Goal: Check status: Check status

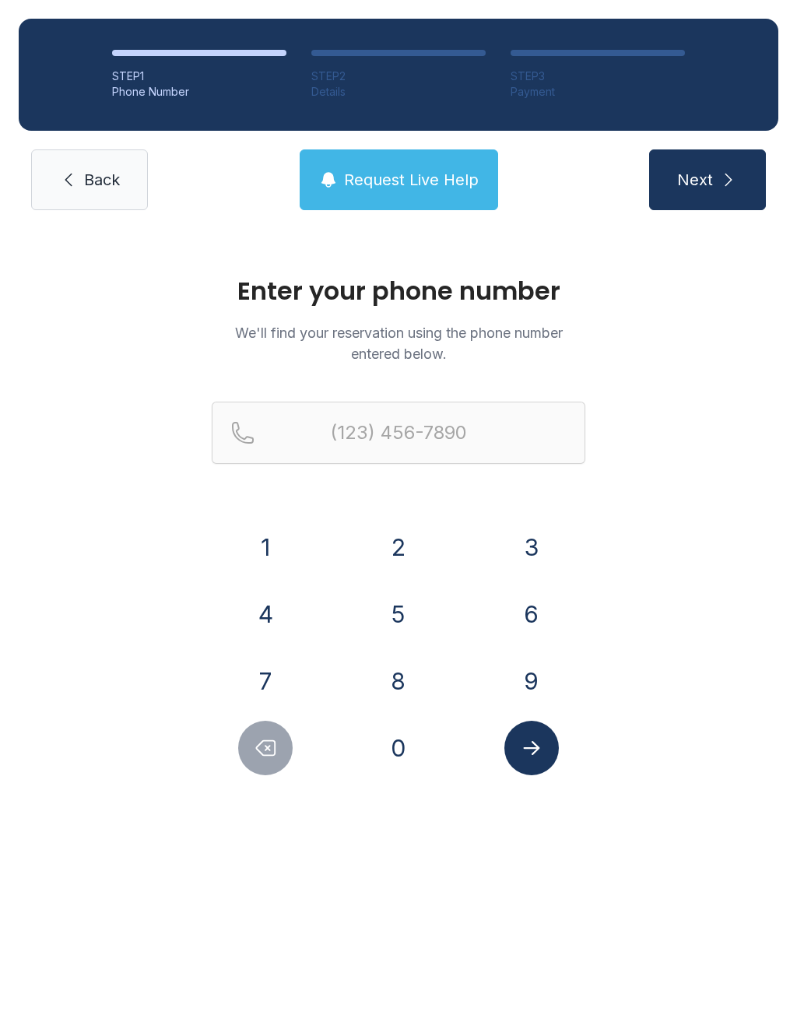
click at [406, 609] on button "5" at bounding box center [398, 614] width 54 height 54
click at [289, 678] on button "7" at bounding box center [265, 681] width 54 height 54
click at [287, 597] on button "4" at bounding box center [265, 614] width 54 height 54
click at [398, 548] on button "2" at bounding box center [398, 547] width 54 height 54
click at [513, 671] on button "9" at bounding box center [531, 681] width 54 height 54
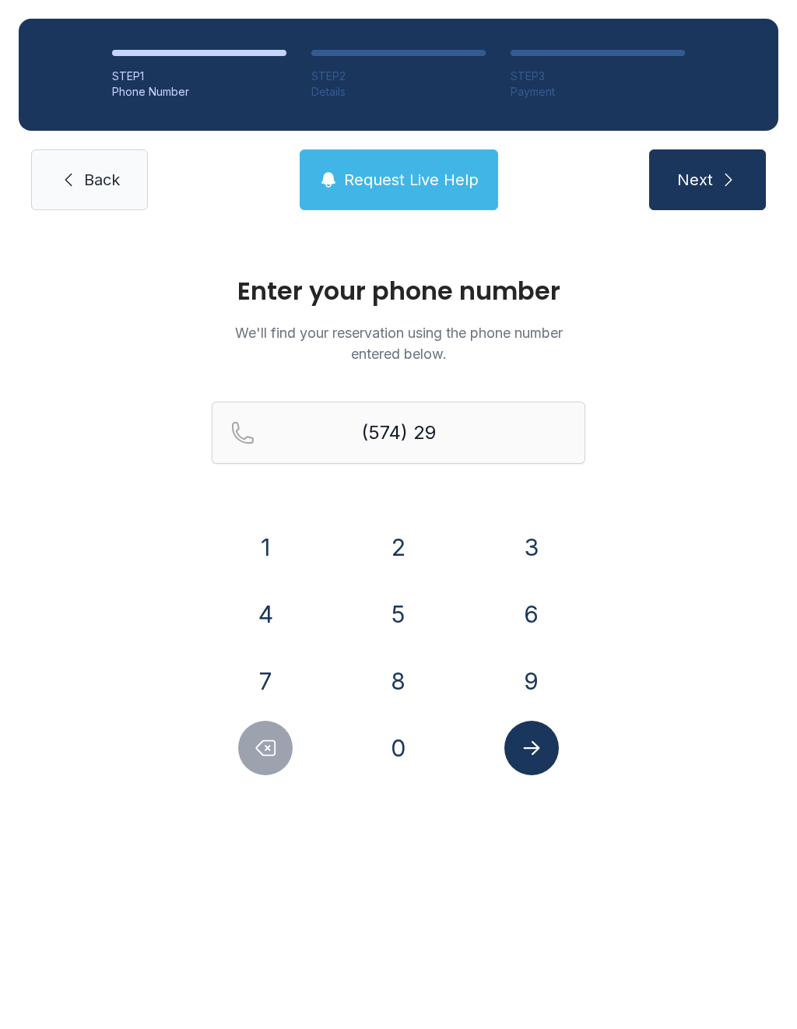
click at [409, 685] on button "8" at bounding box center [398, 681] width 54 height 54
click at [408, 564] on button "2" at bounding box center [398, 547] width 54 height 54
click at [282, 689] on button "7" at bounding box center [265, 681] width 54 height 54
click at [273, 563] on button "1" at bounding box center [265, 547] width 54 height 54
click at [386, 546] on button "2" at bounding box center [398, 547] width 54 height 54
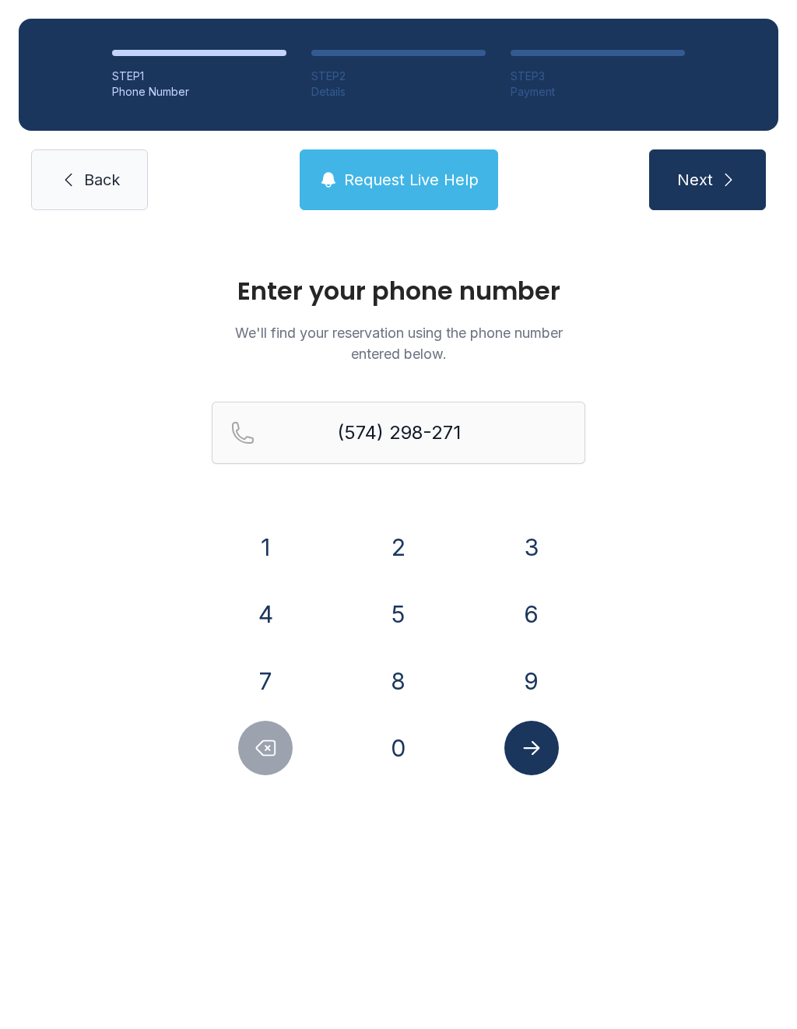
type input "[PHONE_NUMBER]"
click at [529, 747] on icon "Submit lookup form" at bounding box center [531, 748] width 16 height 14
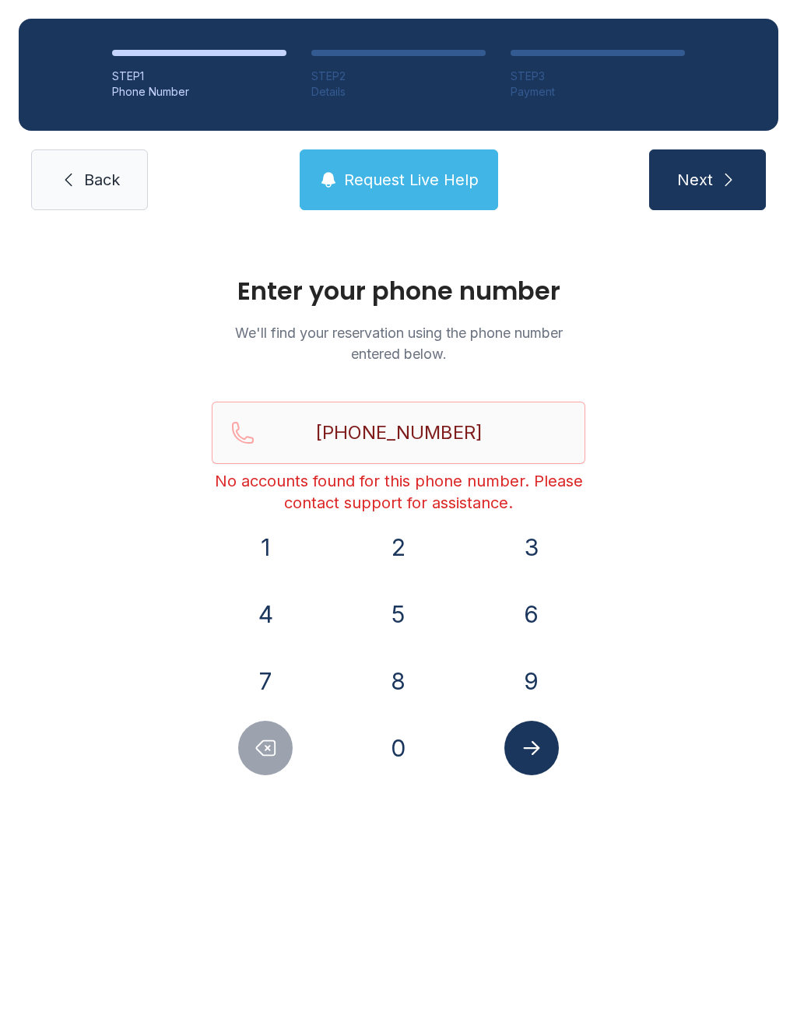
click at [124, 191] on link "Back" at bounding box center [89, 179] width 117 height 61
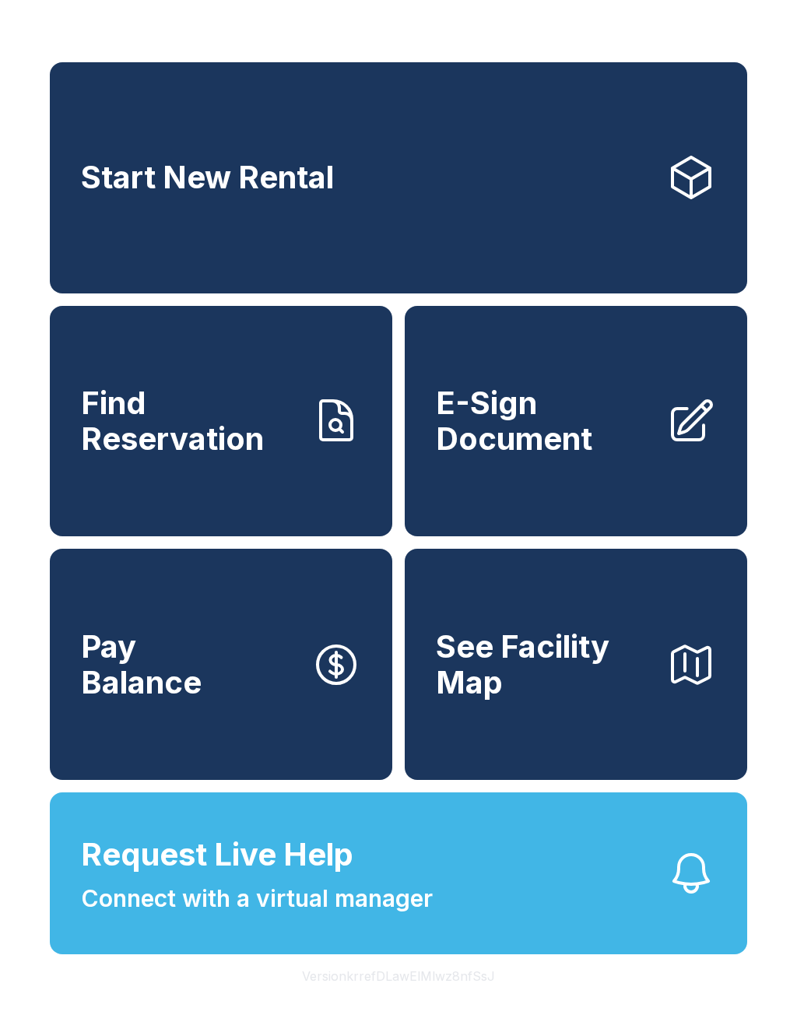
click at [201, 916] on span "Connect with a virtual manager" at bounding box center [257, 898] width 352 height 35
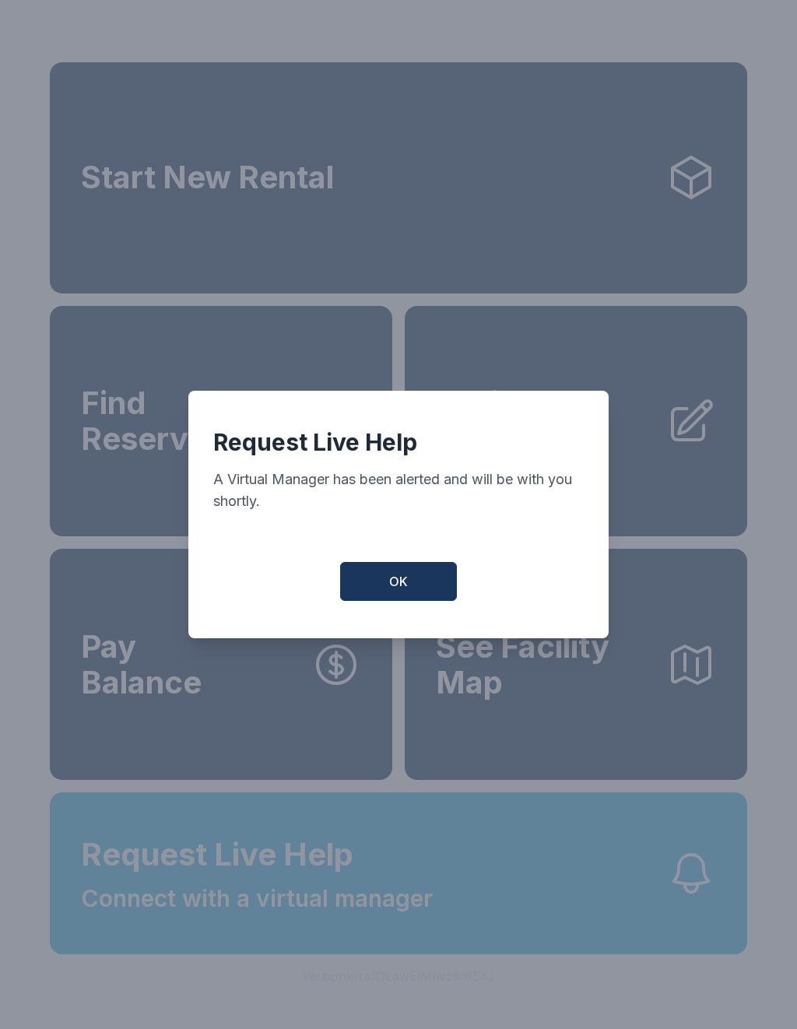
click at [410, 583] on button "OK" at bounding box center [398, 581] width 117 height 39
